Goal: Obtain resource: Download file/media

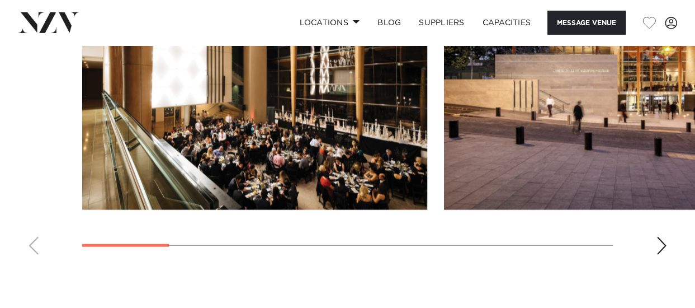
scroll to position [1150, 0]
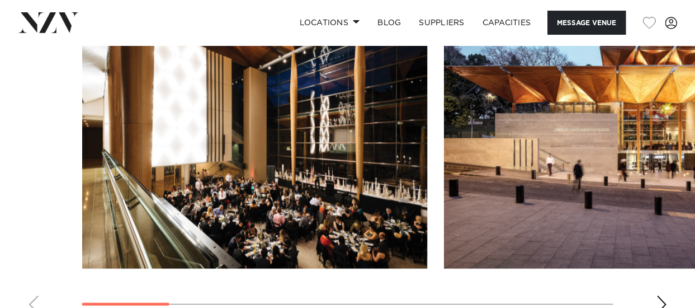
click at [660, 295] on div "Next slide" at bounding box center [661, 304] width 11 height 18
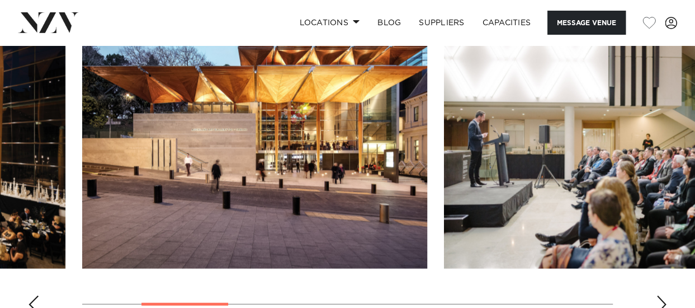
click at [660, 295] on div "Next slide" at bounding box center [661, 304] width 11 height 18
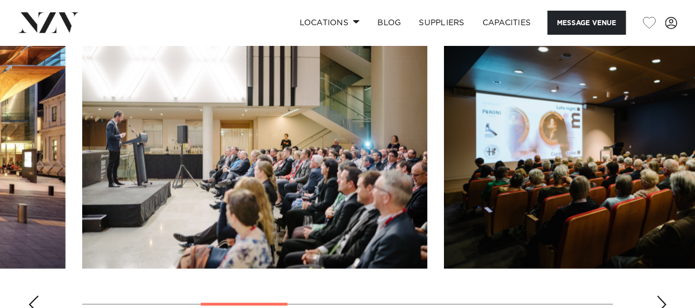
click at [660, 295] on div "Next slide" at bounding box center [661, 304] width 11 height 18
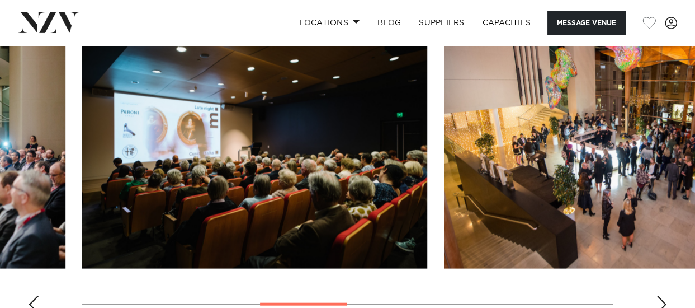
click at [660, 295] on div "Next slide" at bounding box center [661, 304] width 11 height 18
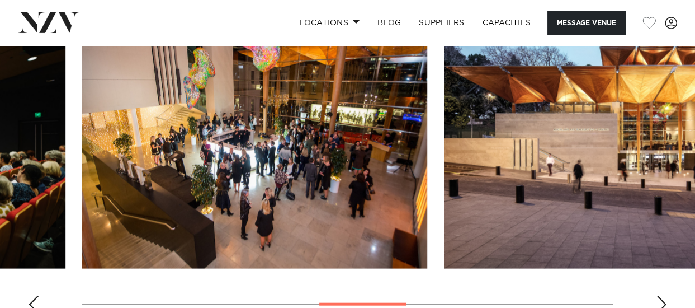
click at [660, 295] on div "Next slide" at bounding box center [661, 304] width 11 height 18
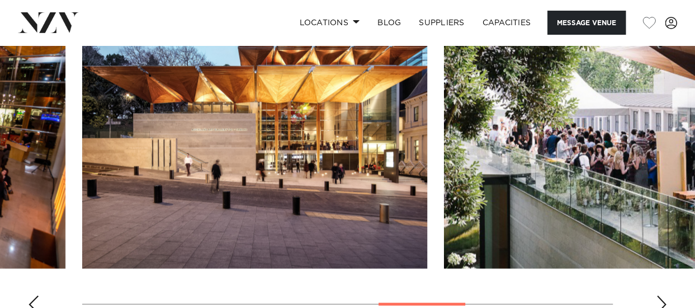
click at [660, 295] on div "Next slide" at bounding box center [661, 304] width 11 height 18
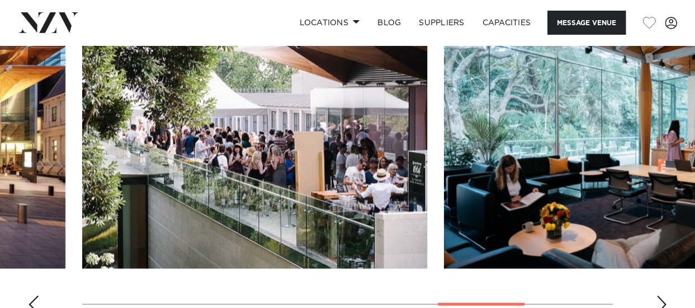
click at [660, 295] on div "Next slide" at bounding box center [661, 304] width 11 height 18
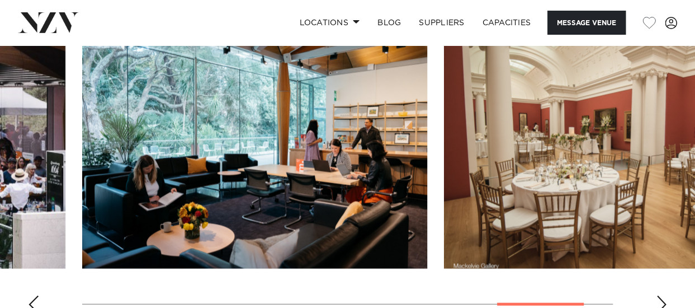
click at [660, 295] on div "Next slide" at bounding box center [661, 304] width 11 height 18
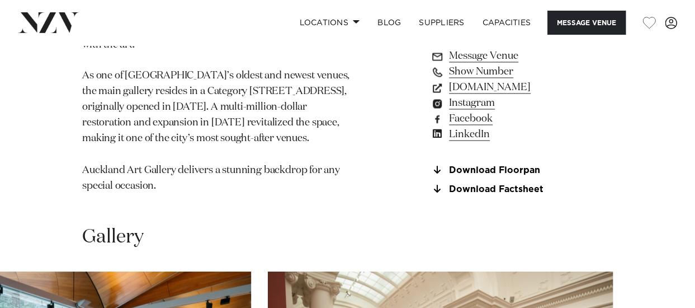
scroll to position [839, 0]
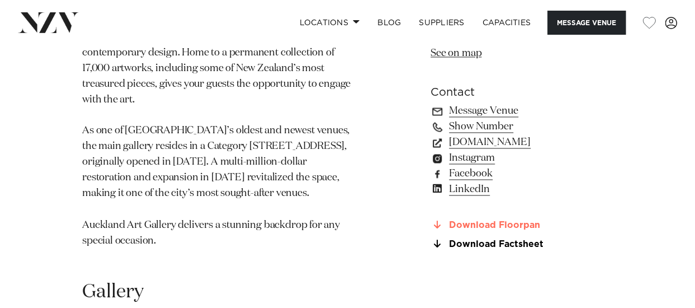
click at [503, 219] on link "Download Floorpan" at bounding box center [522, 224] width 182 height 10
click at [493, 238] on link "Download Factsheet" at bounding box center [522, 243] width 182 height 10
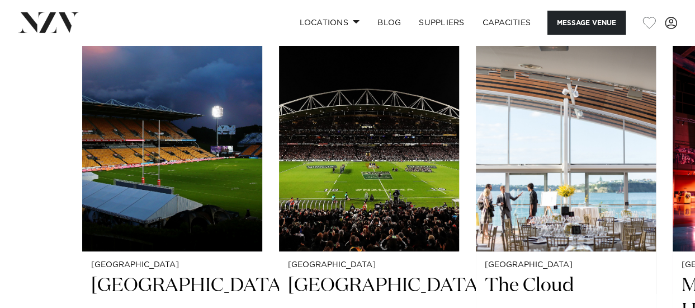
scroll to position [1833, 0]
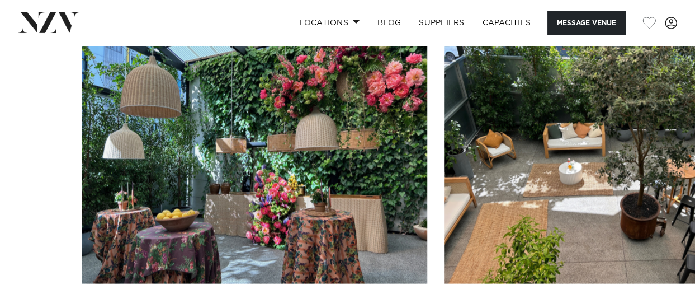
scroll to position [1073, 0]
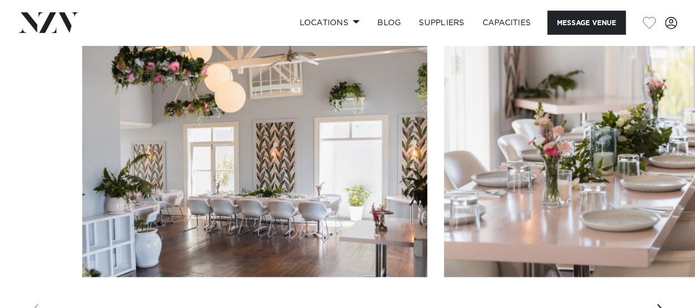
scroll to position [1336, 0]
click at [663, 303] on div "Next slide" at bounding box center [661, 312] width 11 height 18
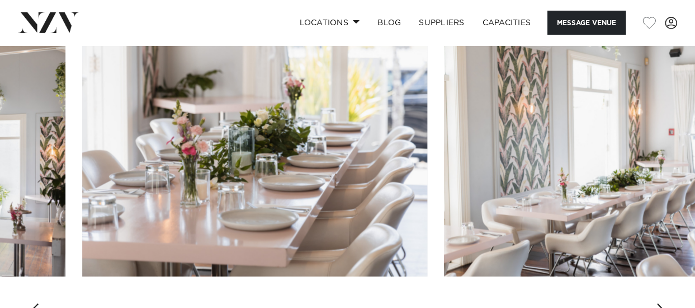
click at [663, 303] on div "Next slide" at bounding box center [661, 312] width 11 height 18
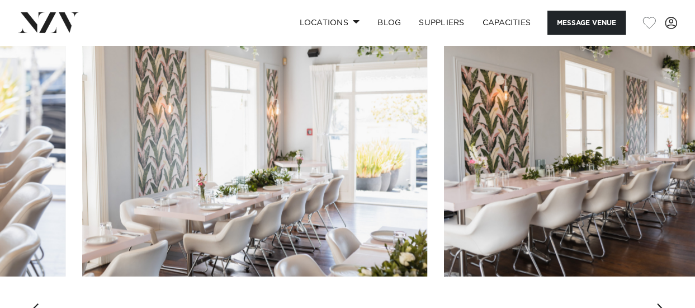
click at [663, 303] on div "Next slide" at bounding box center [661, 312] width 11 height 18
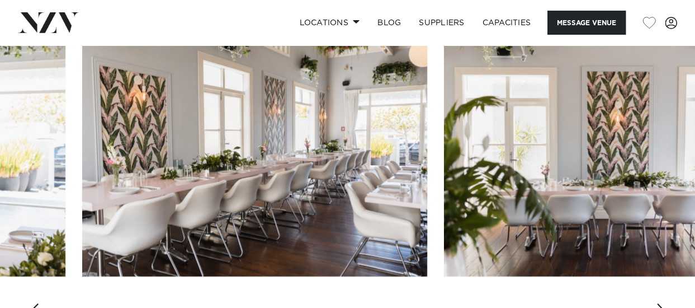
click at [663, 303] on div "Next slide" at bounding box center [661, 312] width 11 height 18
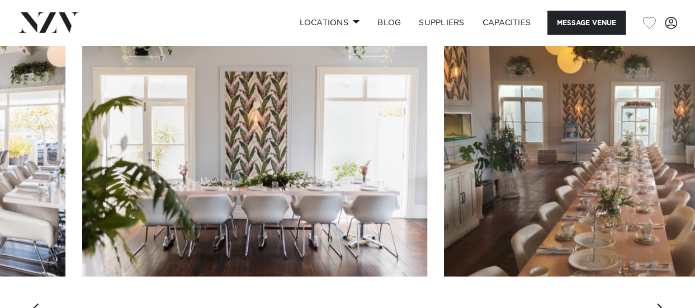
click at [663, 303] on div "Next slide" at bounding box center [661, 312] width 11 height 18
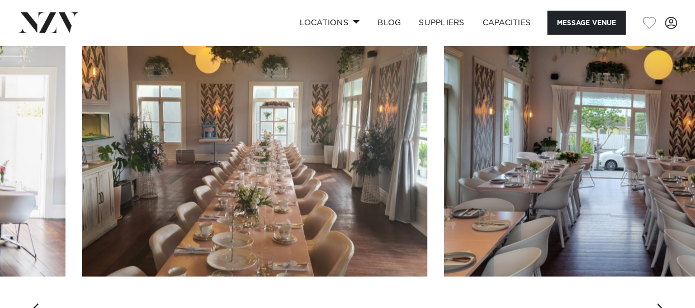
click at [663, 303] on div "Next slide" at bounding box center [661, 312] width 11 height 18
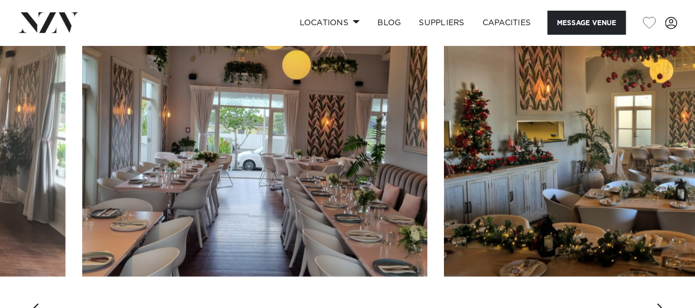
click at [663, 303] on div "Next slide" at bounding box center [661, 312] width 11 height 18
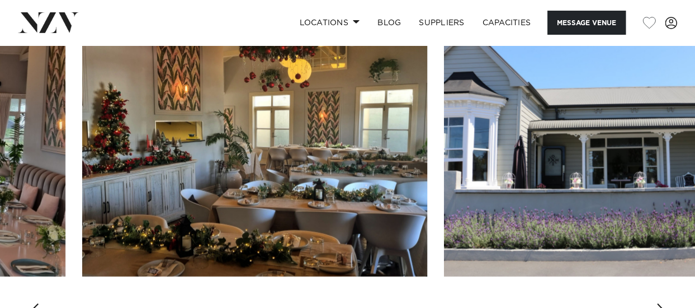
click at [663, 303] on div "Next slide" at bounding box center [661, 312] width 11 height 18
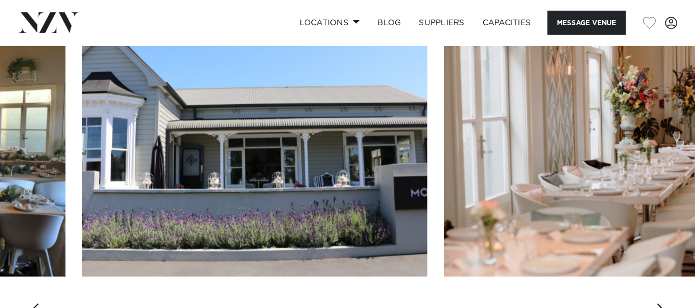
click at [663, 303] on div "Next slide" at bounding box center [661, 312] width 11 height 18
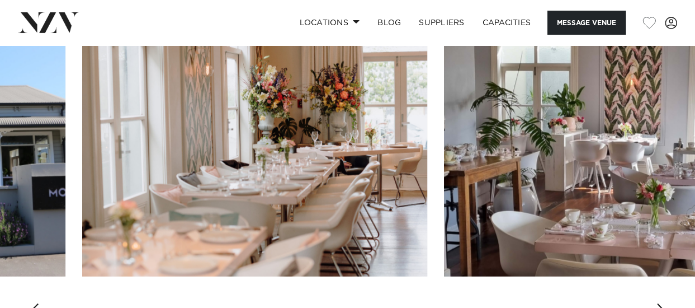
click at [663, 303] on div "Next slide" at bounding box center [661, 312] width 11 height 18
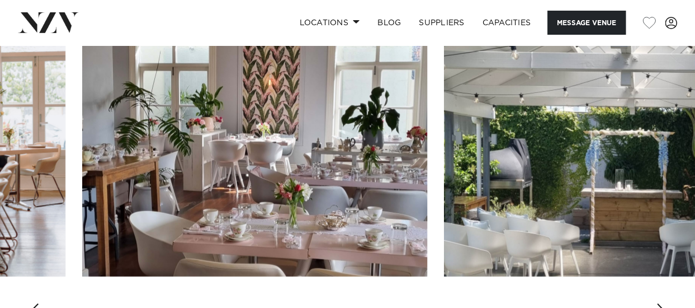
click at [663, 303] on div "Next slide" at bounding box center [661, 312] width 11 height 18
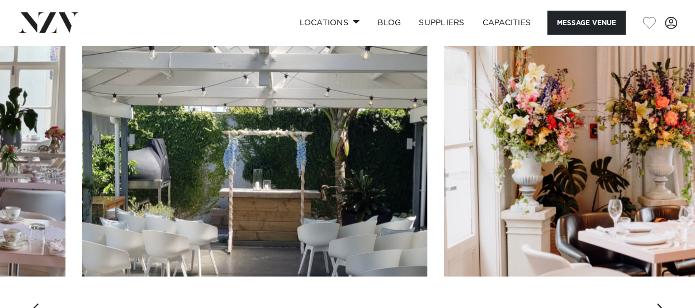
click at [663, 303] on div "Next slide" at bounding box center [661, 312] width 11 height 18
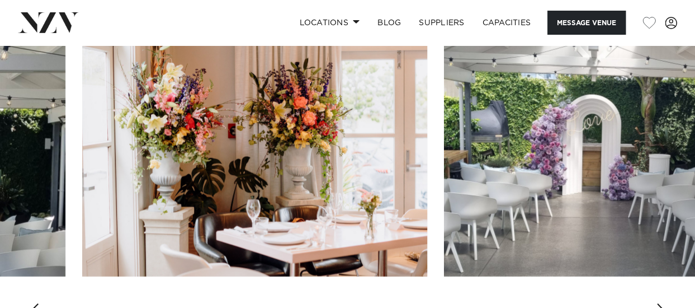
click at [663, 303] on div "Next slide" at bounding box center [661, 312] width 11 height 18
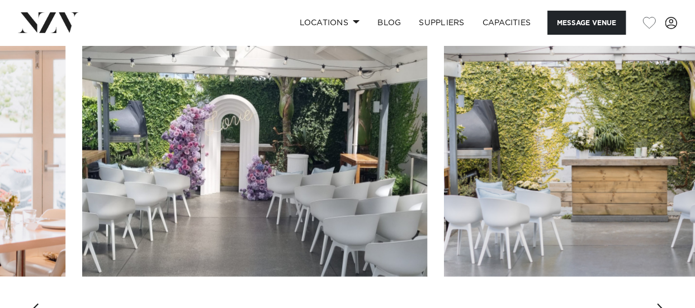
click at [663, 303] on div "Next slide" at bounding box center [661, 312] width 11 height 18
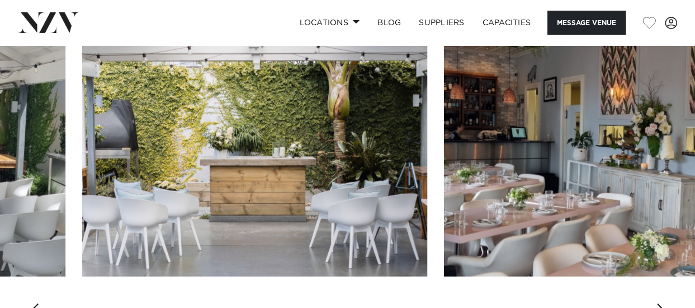
click at [663, 303] on div "Next slide" at bounding box center [661, 312] width 11 height 18
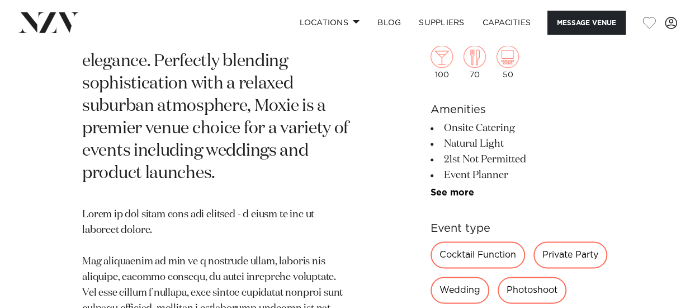
scroll to position [543, 0]
